Goal: Task Accomplishment & Management: Manage account settings

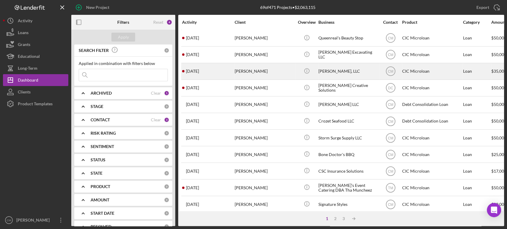
click at [264, 71] on div "[PERSON_NAME]" at bounding box center [264, 72] width 59 height 16
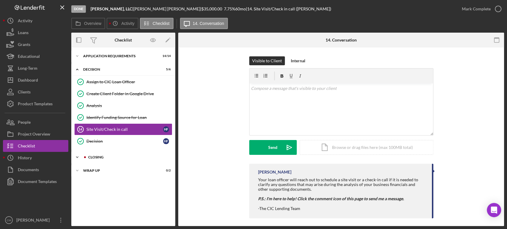
click at [94, 159] on div "Icon/Expander CLOSING 1 / 11" at bounding box center [123, 158] width 104 height 12
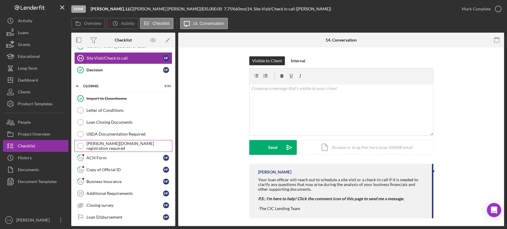
scroll to position [79, 0]
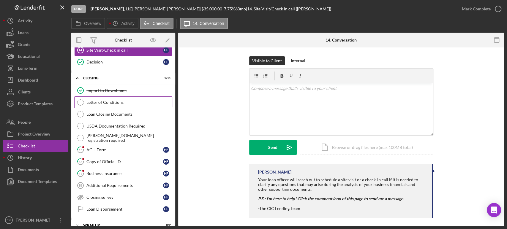
click at [131, 102] on div "Letter of Conditions" at bounding box center [129, 102] width 86 height 5
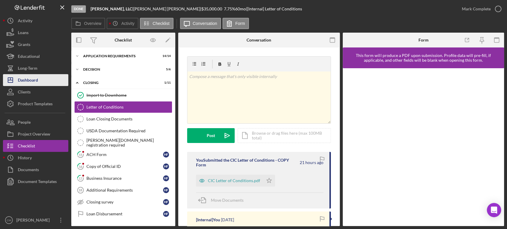
click at [43, 82] on button "Icon/Dashboard Dashboard" at bounding box center [35, 80] width 65 height 12
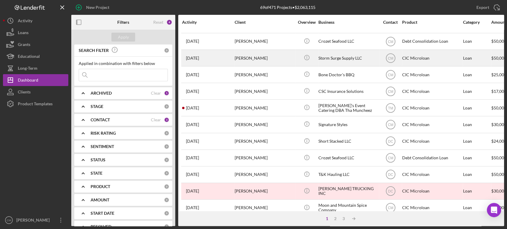
scroll to position [80, 0]
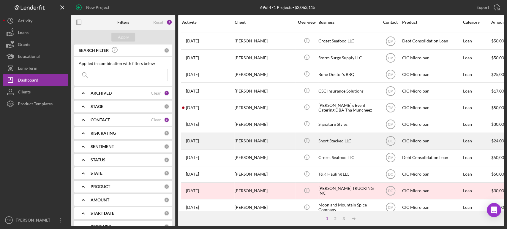
click at [263, 136] on div "[PERSON_NAME]" at bounding box center [264, 141] width 59 height 16
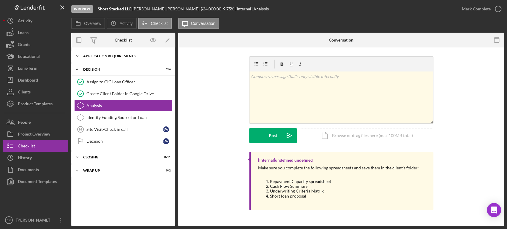
click at [106, 57] on div "APPLICATION REQUIREMENTS" at bounding box center [125, 56] width 85 height 4
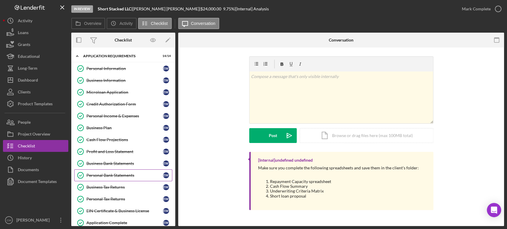
click at [119, 178] on link "Personal Bank Statements Personal Bank Statements E W" at bounding box center [123, 176] width 98 height 12
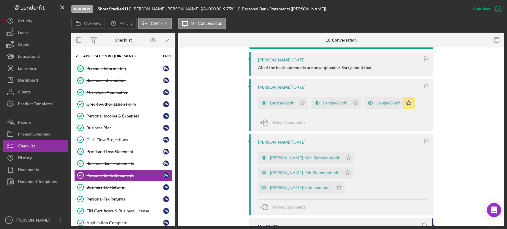
scroll to position [233, 0]
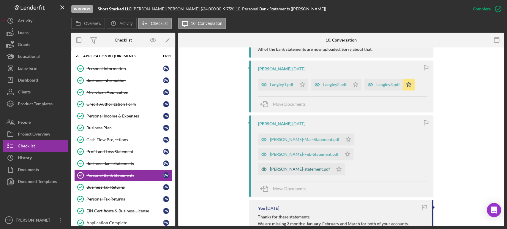
click at [264, 163] on icon "button" at bounding box center [264, 169] width 12 height 12
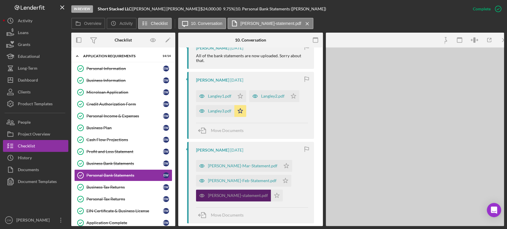
scroll to position [240, 0]
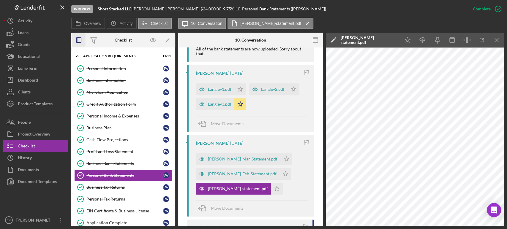
click at [79, 40] on icon "button" at bounding box center [78, 40] width 13 height 13
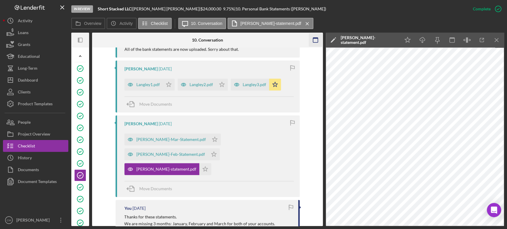
click at [316, 44] on icon "button" at bounding box center [315, 40] width 13 height 13
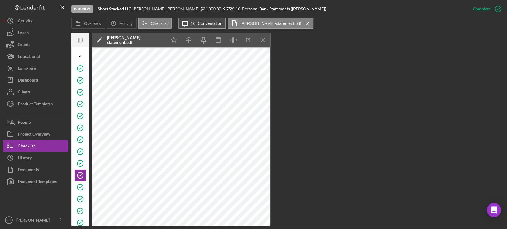
click at [195, 24] on label "10. Conversation" at bounding box center [207, 23] width 32 height 5
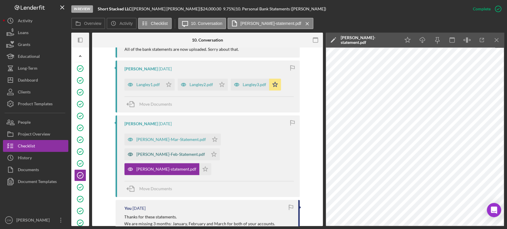
click at [136, 149] on icon "button" at bounding box center [131, 155] width 12 height 12
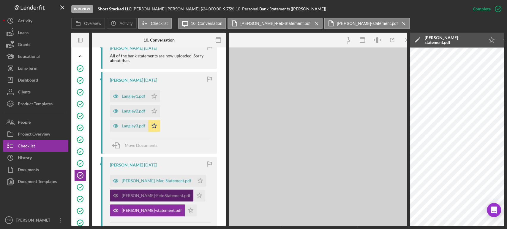
scroll to position [240, 0]
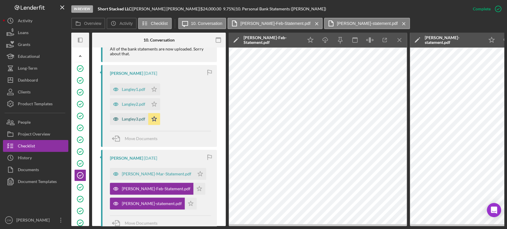
click at [115, 119] on icon "button" at bounding box center [116, 119] width 12 height 12
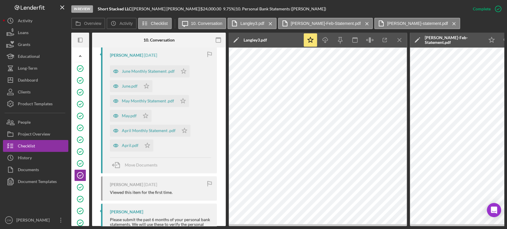
scroll to position [475, 0]
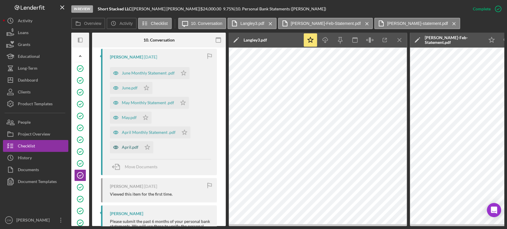
click at [113, 147] on icon "button" at bounding box center [116, 147] width 12 height 12
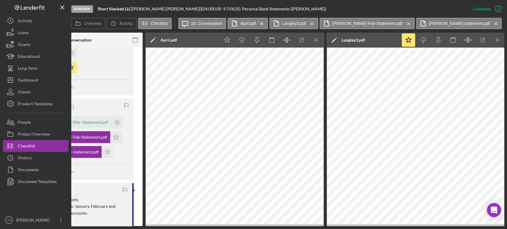
scroll to position [0, 0]
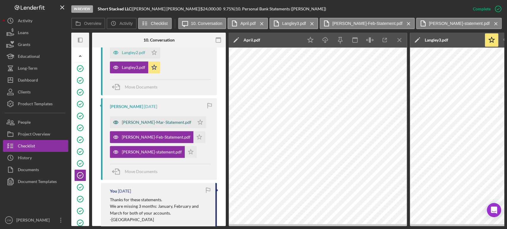
click at [117, 121] on icon "button" at bounding box center [116, 123] width 12 height 12
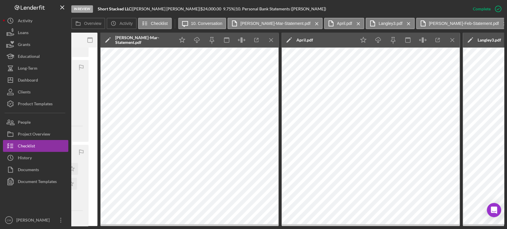
scroll to position [0, 208]
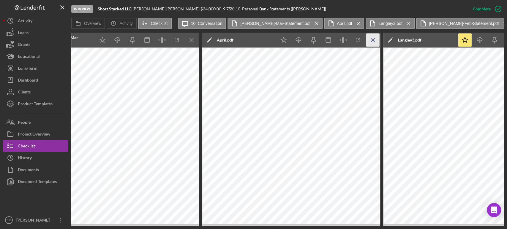
click at [193, 40] on line "button" at bounding box center [191, 39] width 3 height 3
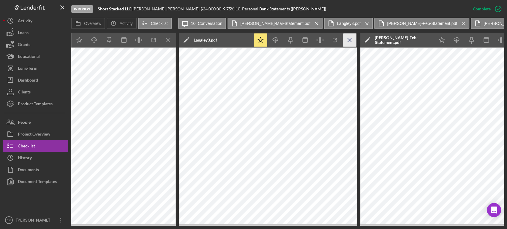
scroll to position [0, 232]
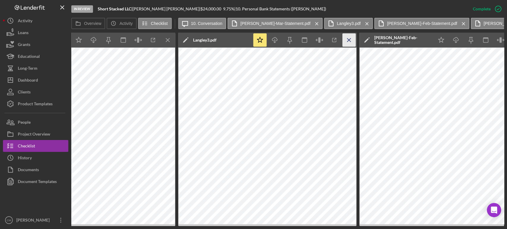
click at [345, 43] on icon "Icon/Menu Close" at bounding box center [349, 40] width 13 height 13
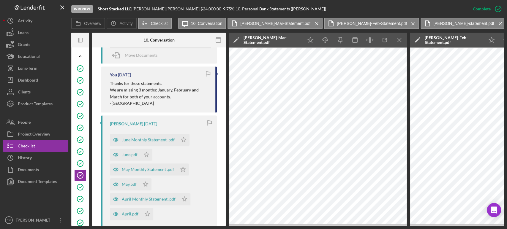
scroll to position [423, 0]
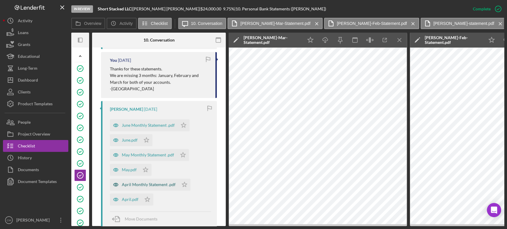
click at [116, 185] on icon "button" at bounding box center [116, 185] width 12 height 12
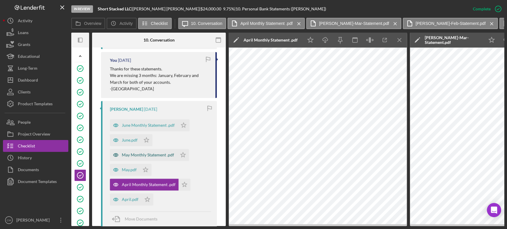
click at [115, 155] on icon "button" at bounding box center [116, 155] width 12 height 12
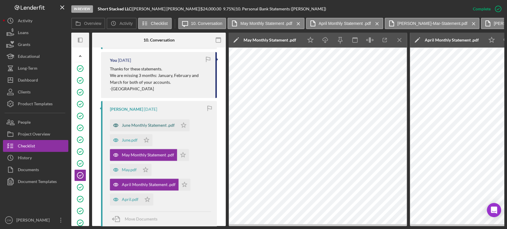
click at [185, 187] on icon "Icon/Star" at bounding box center [185, 185] width 12 height 12
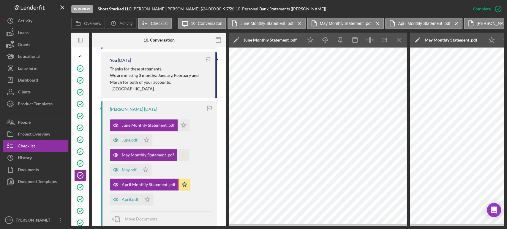
click at [182, 155] on icon "Icon/Star" at bounding box center [183, 155] width 12 height 12
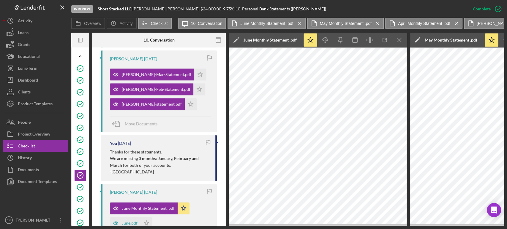
scroll to position [327, 0]
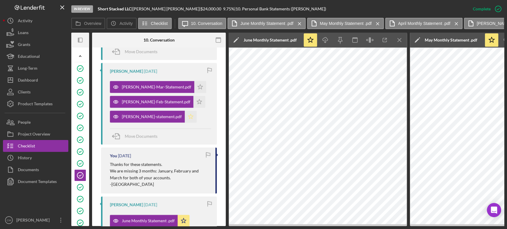
click at [185, 117] on icon "Icon/Star" at bounding box center [191, 117] width 12 height 12
click at [193, 100] on icon "Icon/Star" at bounding box center [199, 102] width 12 height 12
click at [198, 85] on polygon "button" at bounding box center [200, 86] width 5 height 5
click at [400, 40] on line "button" at bounding box center [399, 39] width 3 height 3
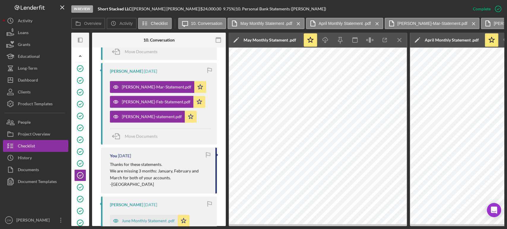
click at [400, 40] on line "button" at bounding box center [399, 39] width 3 height 3
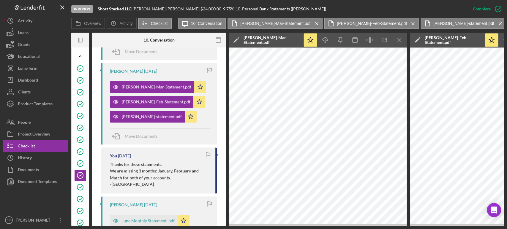
click at [400, 40] on line "button" at bounding box center [399, 39] width 3 height 3
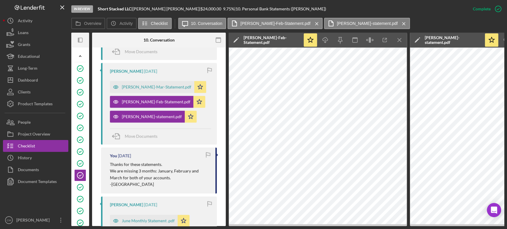
click at [400, 40] on line "button" at bounding box center [399, 39] width 3 height 3
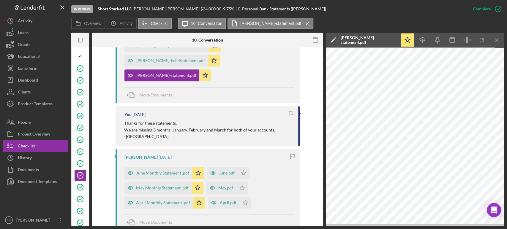
scroll to position [286, 0]
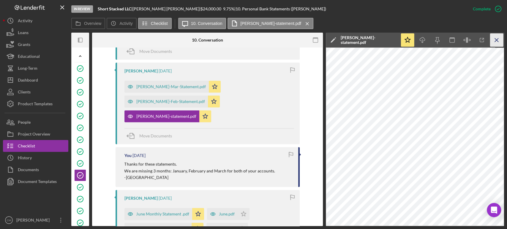
click at [496, 42] on icon "Icon/Menu Close" at bounding box center [496, 40] width 13 height 13
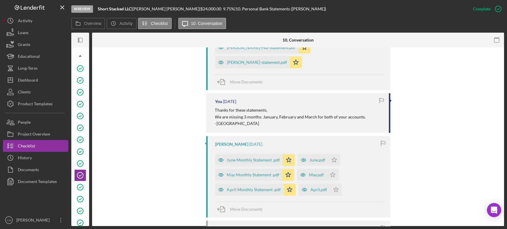
scroll to position [347, 0]
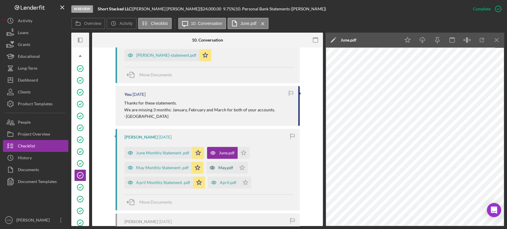
click at [211, 162] on icon "button" at bounding box center [213, 168] width 12 height 12
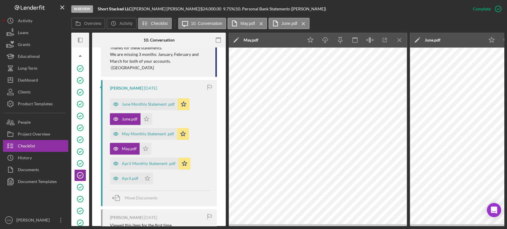
scroll to position [447, 0]
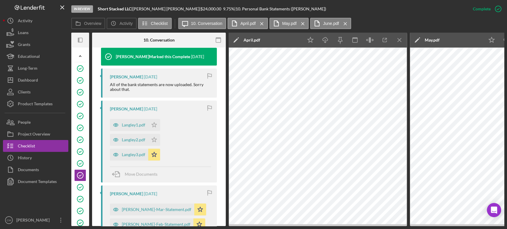
scroll to position [204, 0]
click at [115, 126] on icon "button" at bounding box center [115, 125] width 1 height 1
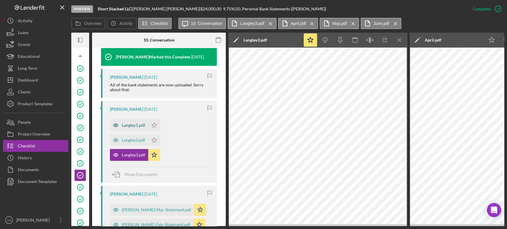
click at [115, 125] on icon "button" at bounding box center [116, 125] width 12 height 12
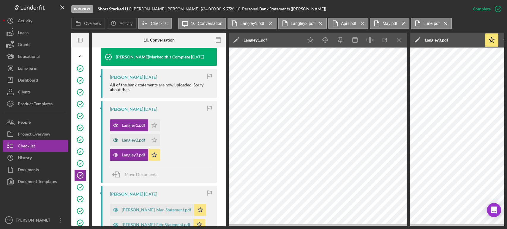
click at [114, 127] on icon "button" at bounding box center [116, 125] width 5 height 3
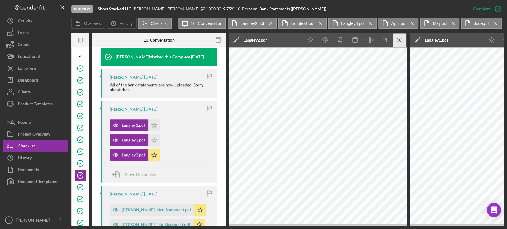
click at [402, 38] on icon "Icon/Menu Close" at bounding box center [399, 40] width 13 height 13
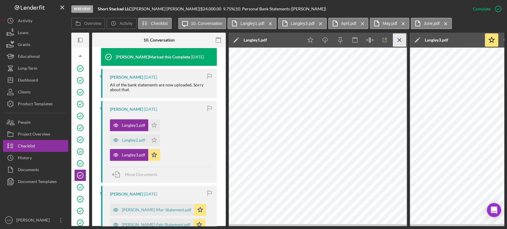
click at [398, 43] on icon "Icon/Menu Close" at bounding box center [399, 40] width 13 height 13
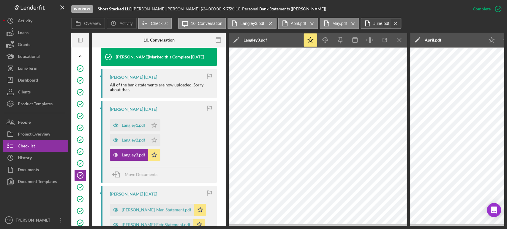
click at [392, 22] on icon "Icon/Menu Close" at bounding box center [396, 23] width 10 height 15
click at [351, 24] on icon "Icon/Menu Close" at bounding box center [353, 23] width 10 height 15
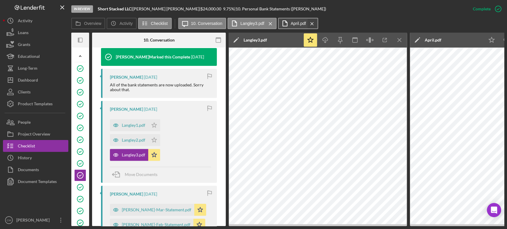
click at [311, 25] on icon "Icon/Menu Close" at bounding box center [312, 23] width 10 height 15
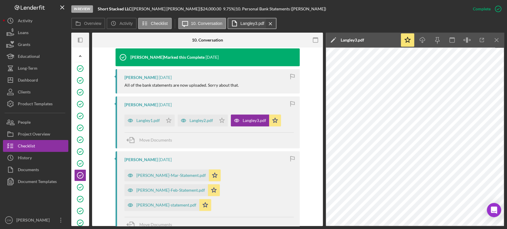
click at [269, 24] on icon "Icon/Menu Close" at bounding box center [270, 23] width 10 height 15
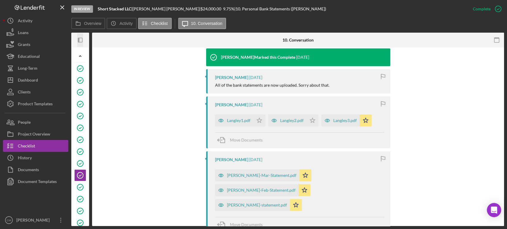
click at [79, 41] on icon "button" at bounding box center [78, 40] width 1 height 5
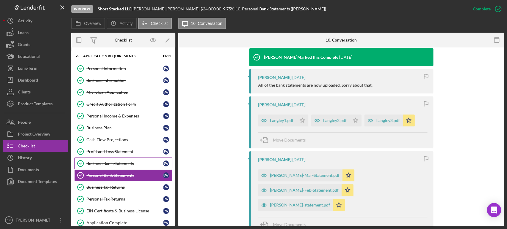
click at [114, 163] on div "Business Bank Statements" at bounding box center [124, 163] width 77 height 5
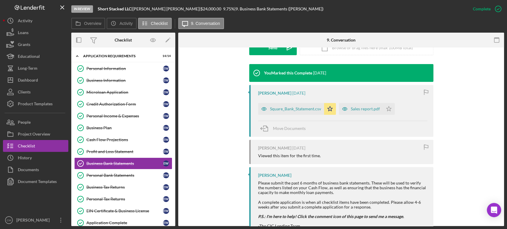
scroll to position [184, 0]
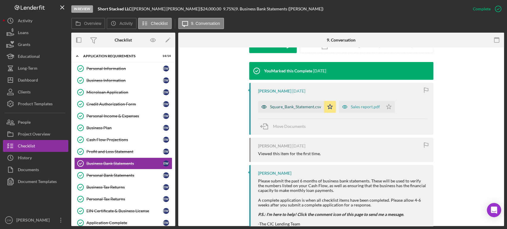
click at [263, 106] on icon "button" at bounding box center [264, 107] width 5 height 3
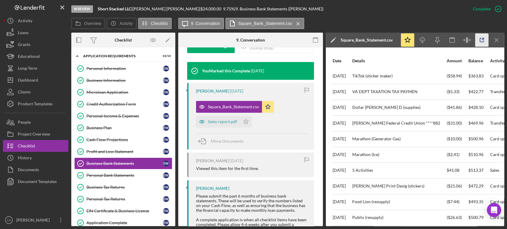
click at [482, 42] on icon "button" at bounding box center [482, 40] width 13 height 13
click at [202, 108] on icon "button" at bounding box center [202, 107] width 5 height 3
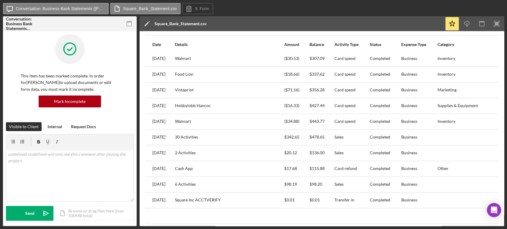
scroll to position [271, 0]
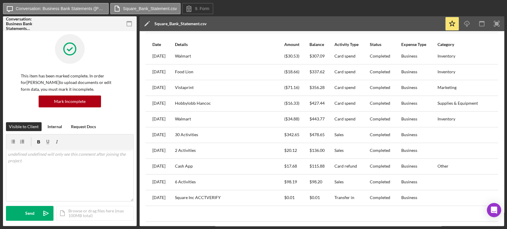
click at [297, 207] on div at bounding box center [296, 214] width 24 height 15
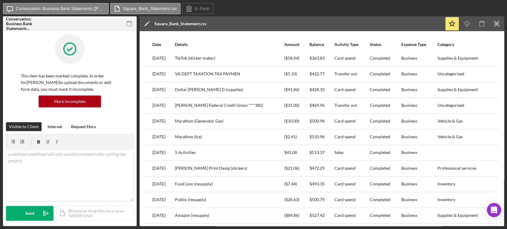
scroll to position [0, 0]
